Goal: Transaction & Acquisition: Purchase product/service

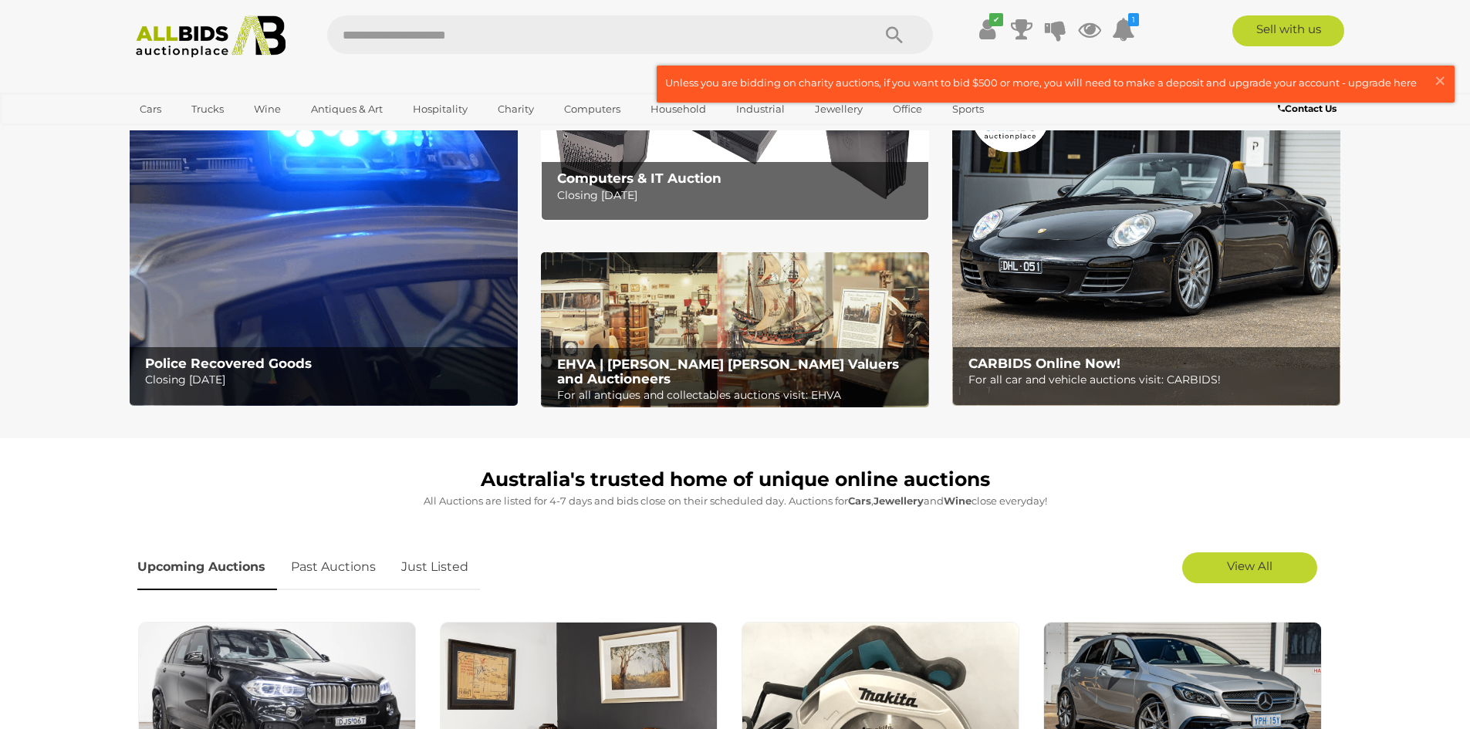
scroll to position [77, 0]
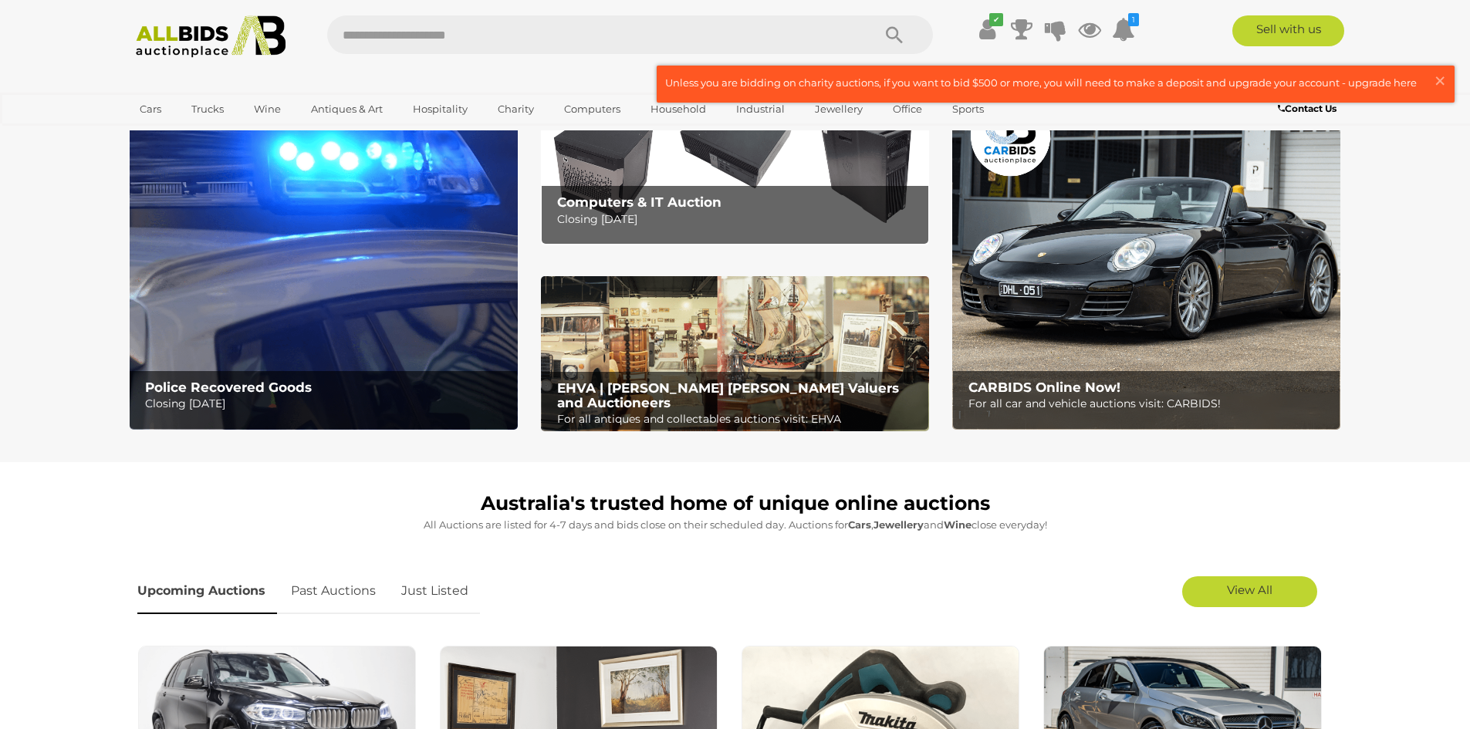
click at [183, 280] on img at bounding box center [324, 260] width 388 height 340
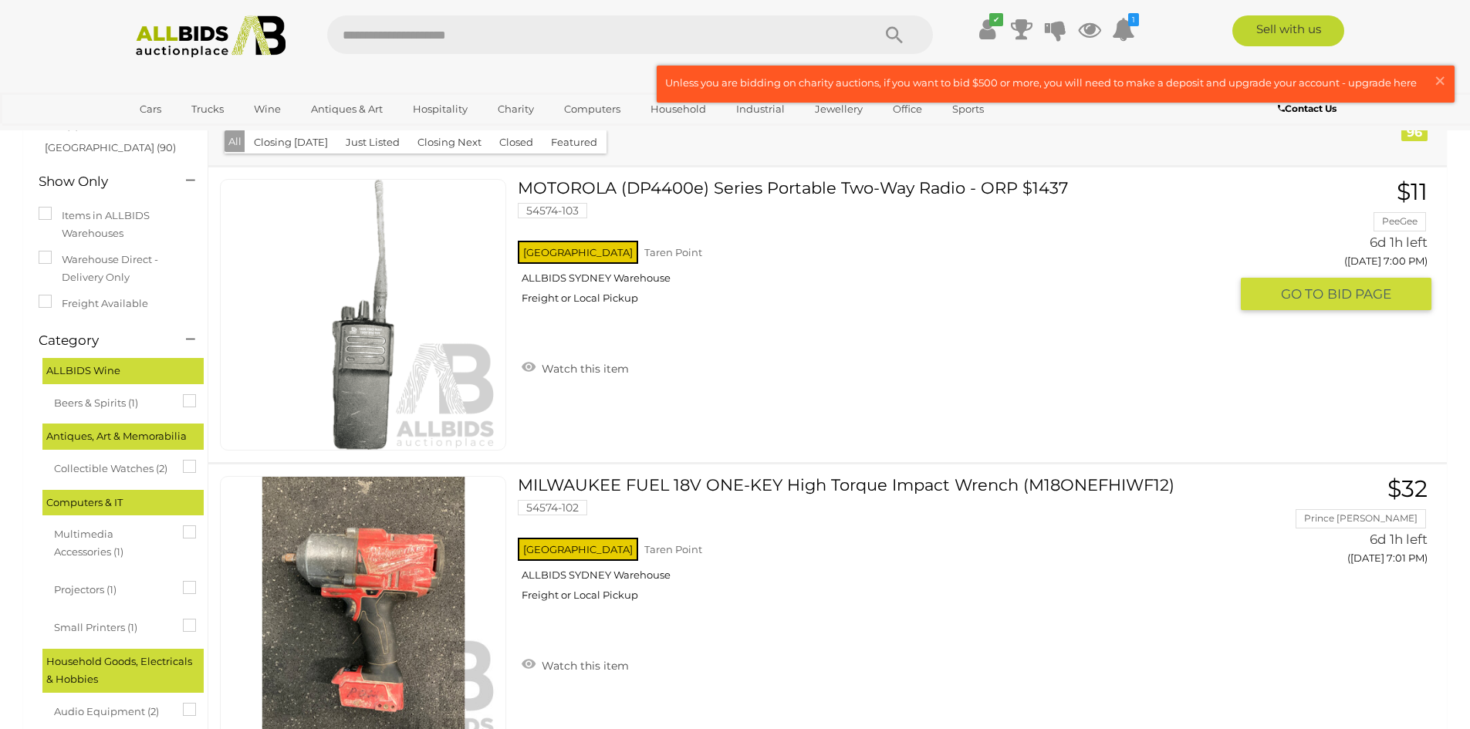
scroll to position [154, 0]
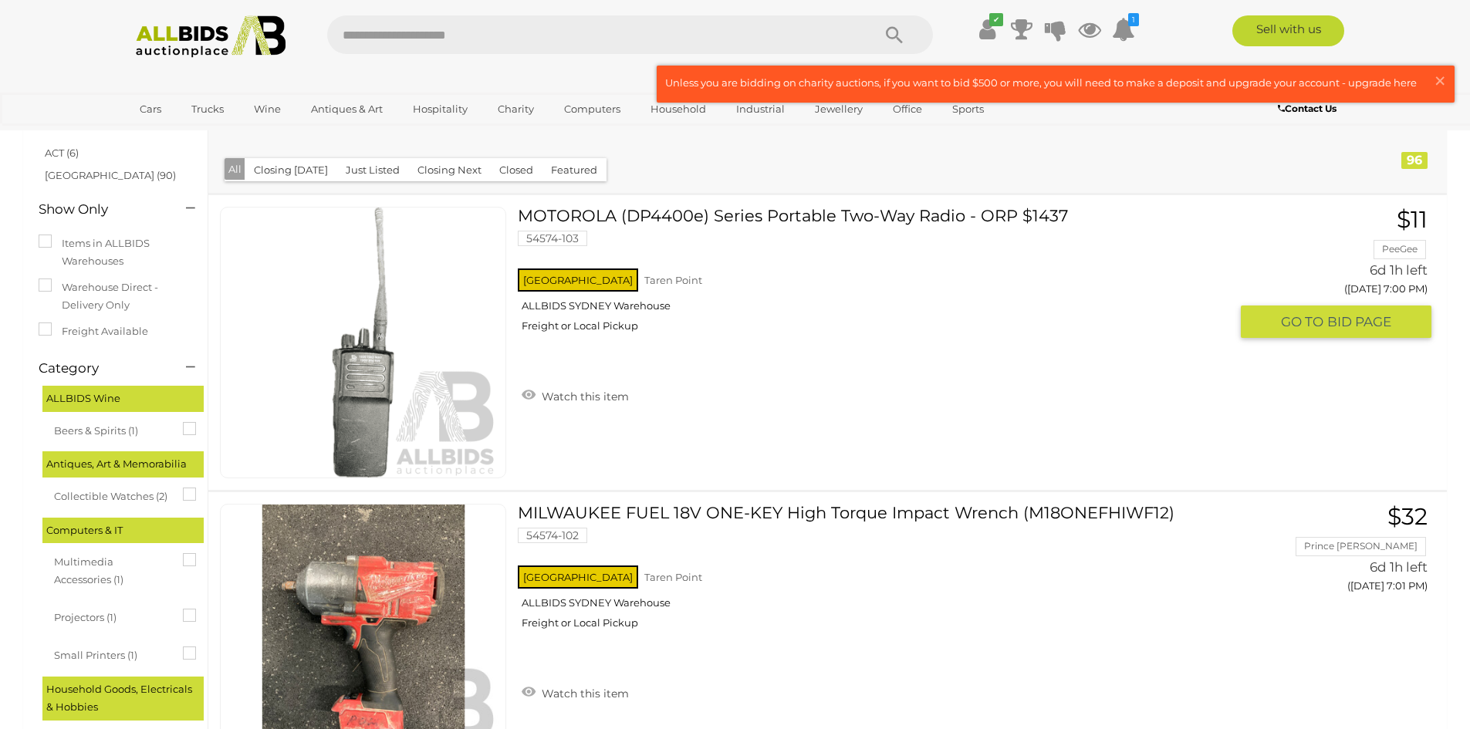
click at [736, 224] on link "MOTOROLA (DP4400e) Series Portable Two-Way Radio - ORP $1437 54574-103 NSW Tare…" at bounding box center [878, 275] width 699 height 137
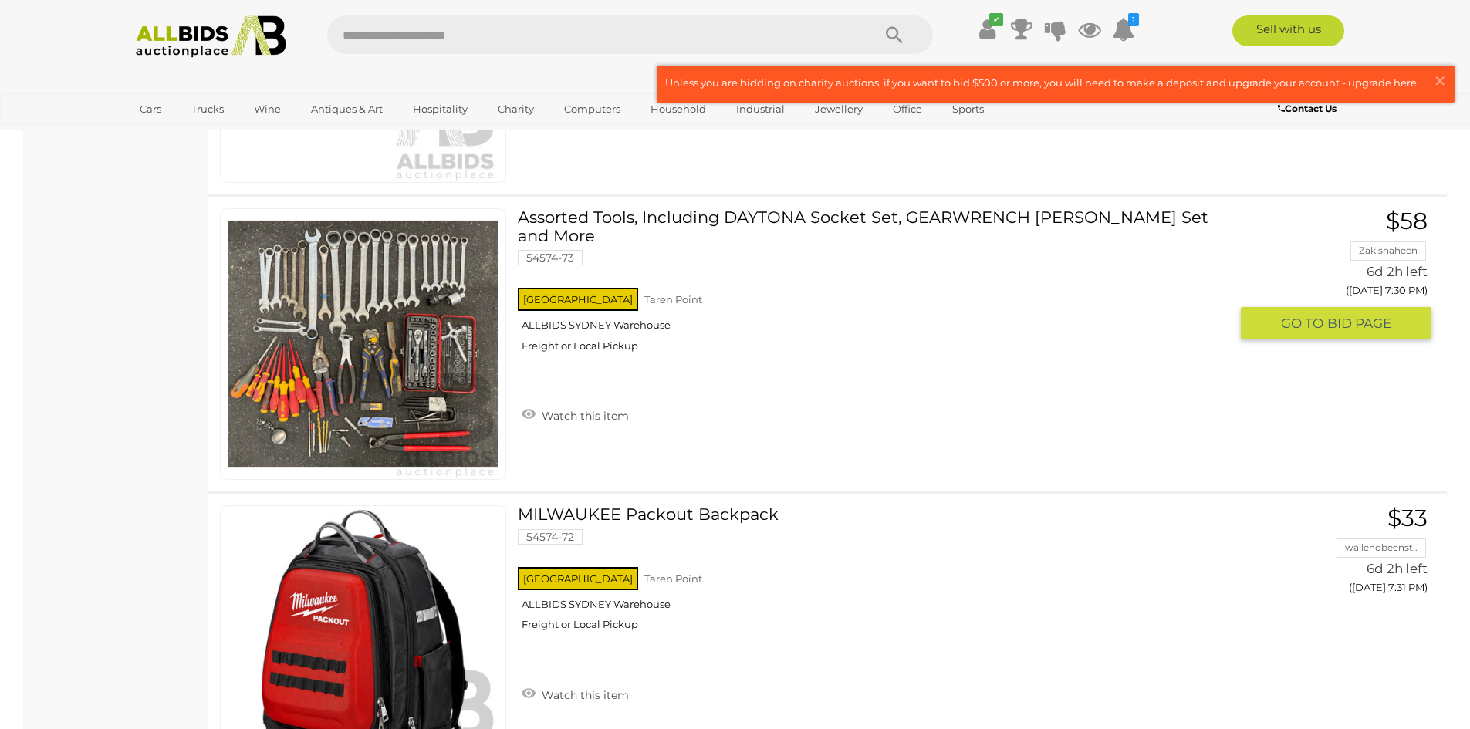
scroll to position [9373, 0]
